Goal: Information Seeking & Learning: Learn about a topic

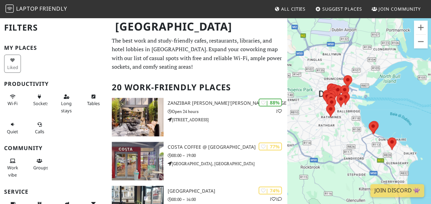
click at [226, 58] on p "The best work and study-friendly cafes, restaurants, libraries, and hotel lobbi…" at bounding box center [197, 53] width 171 height 35
click at [203, 66] on p "The best work and study-friendly cafes, restaurants, libraries, and hotel lobbi…" at bounding box center [197, 53] width 171 height 35
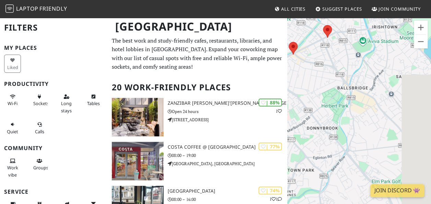
drag, startPoint x: 356, startPoint y: 109, endPoint x: 304, endPoint y: 164, distance: 75.6
click at [303, 164] on div at bounding box center [359, 119] width 144 height 204
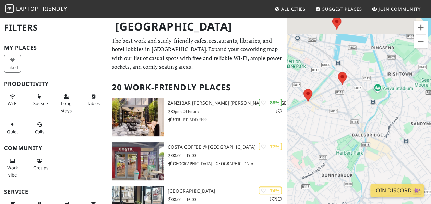
click at [349, 114] on div at bounding box center [359, 119] width 144 height 204
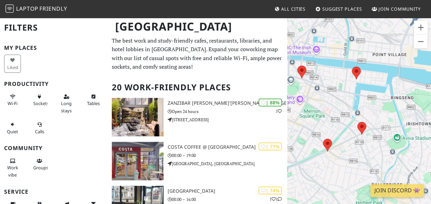
drag, startPoint x: 361, startPoint y: 76, endPoint x: 381, endPoint y: 126, distance: 53.6
click at [381, 126] on div at bounding box center [359, 119] width 144 height 204
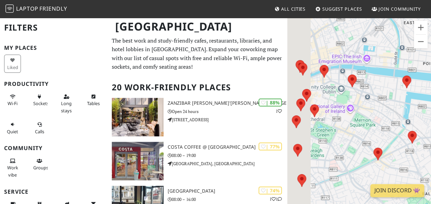
drag, startPoint x: 354, startPoint y: 106, endPoint x: 403, endPoint y: 113, distance: 49.3
click at [403, 113] on div at bounding box center [359, 119] width 144 height 204
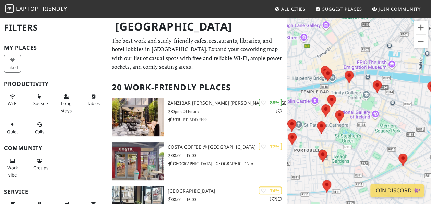
drag, startPoint x: 367, startPoint y: 117, endPoint x: 396, endPoint y: 124, distance: 30.3
click at [396, 124] on div at bounding box center [359, 119] width 144 height 204
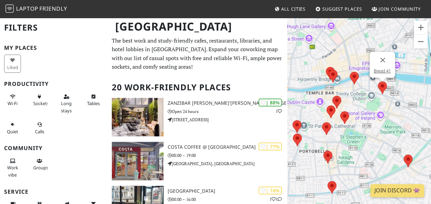
click at [381, 86] on img at bounding box center [382, 87] width 9 height 13
click at [260, 62] on p "The best work and study-friendly cafes, restaurants, libraries, and hotel lobbi…" at bounding box center [197, 53] width 171 height 35
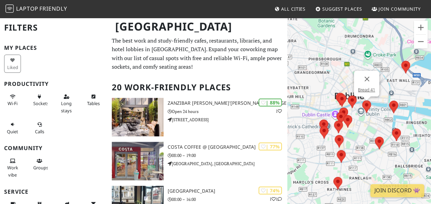
drag, startPoint x: 311, startPoint y: 92, endPoint x: 319, endPoint y: 92, distance: 8.6
click at [319, 92] on div "Bread 41" at bounding box center [359, 119] width 144 height 204
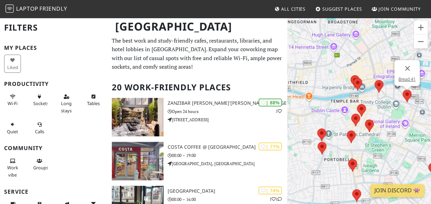
drag, startPoint x: 329, startPoint y: 106, endPoint x: 319, endPoint y: 82, distance: 25.8
click at [319, 82] on div "Bread 41" at bounding box center [359, 119] width 144 height 204
click at [227, 66] on p "The best work and study-friendly cafes, restaurants, libraries, and hotel lobbi…" at bounding box center [197, 53] width 171 height 35
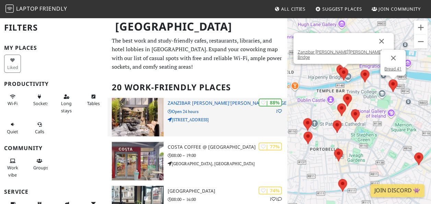
click at [200, 103] on h3 "Zanzibar [PERSON_NAME]'[PERSON_NAME] Bridge" at bounding box center [228, 103] width 120 height 6
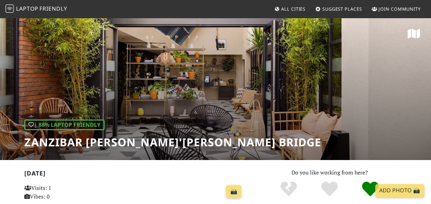
drag, startPoint x: 0, startPoint y: 0, endPoint x: 176, endPoint y: 102, distance: 203.6
click at [176, 102] on div "| 88% Laptop Friendly Zanzibar Locke, Ha'penny Bridge" at bounding box center [215, 88] width 431 height 143
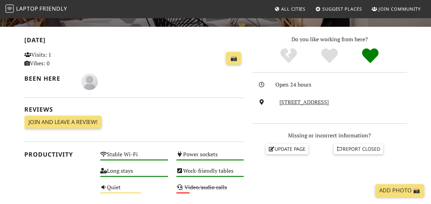
scroll to position [145, 0]
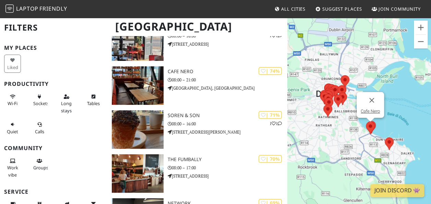
scroll to position [206, 0]
